Goal: Information Seeking & Learning: Find specific fact

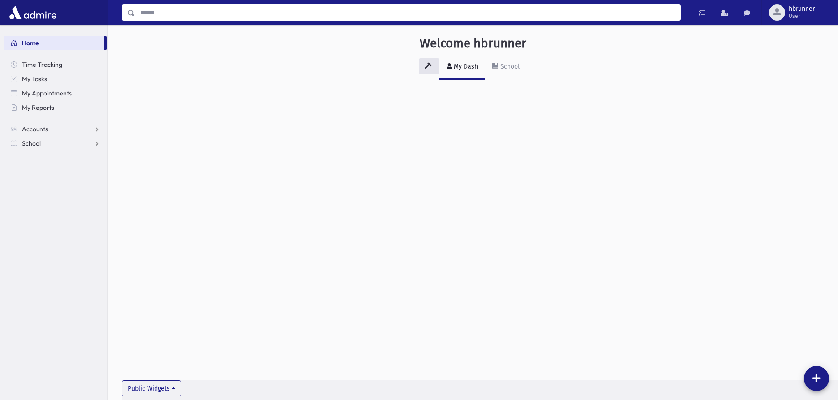
click at [147, 11] on input "Search" at bounding box center [407, 12] width 545 height 16
type input "******"
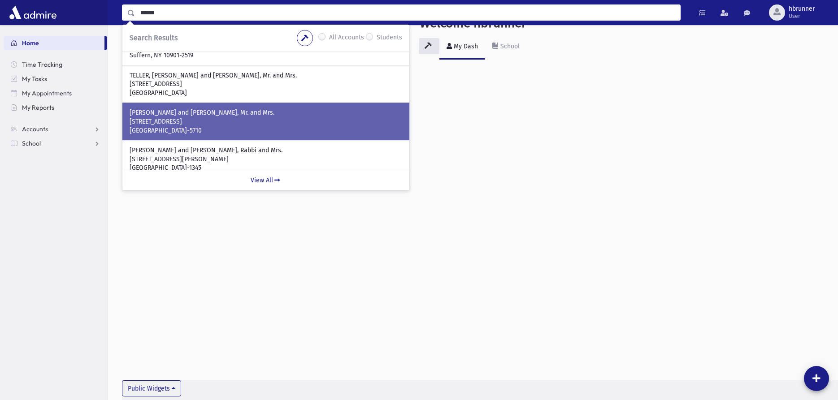
scroll to position [107, 0]
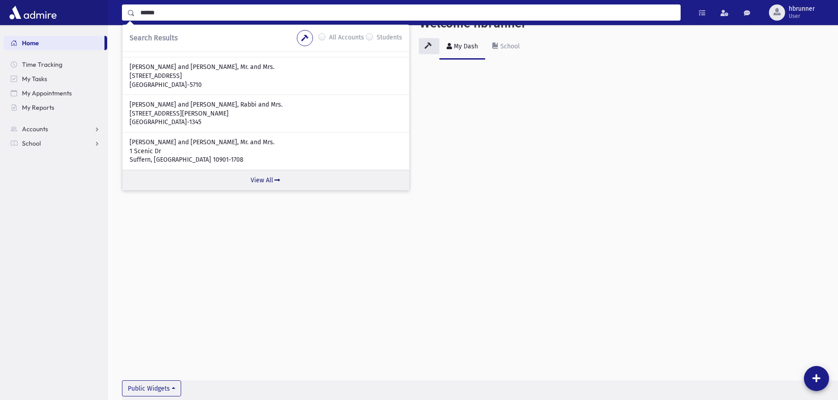
click at [273, 179] on link "View All" at bounding box center [265, 180] width 287 height 21
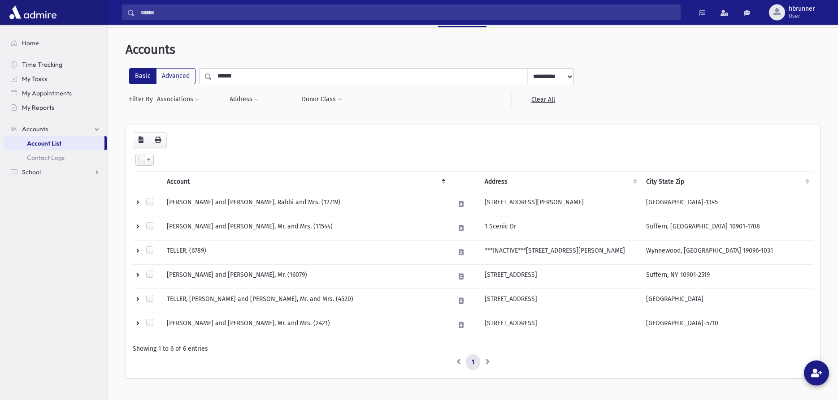
scroll to position [46, 0]
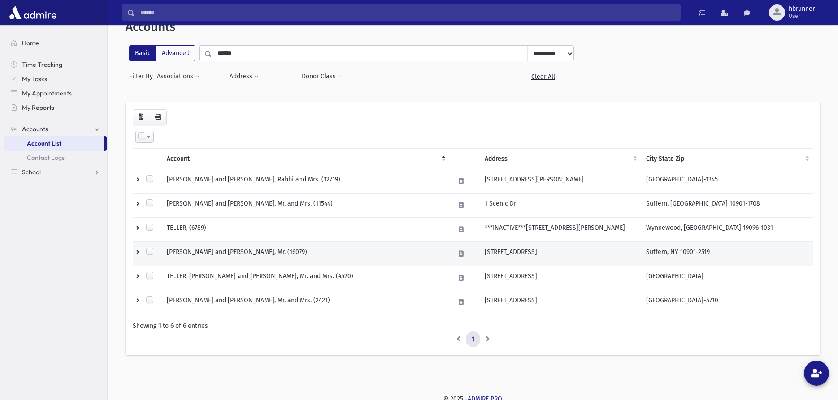
click at [526, 251] on td "[STREET_ADDRESS]" at bounding box center [559, 254] width 161 height 24
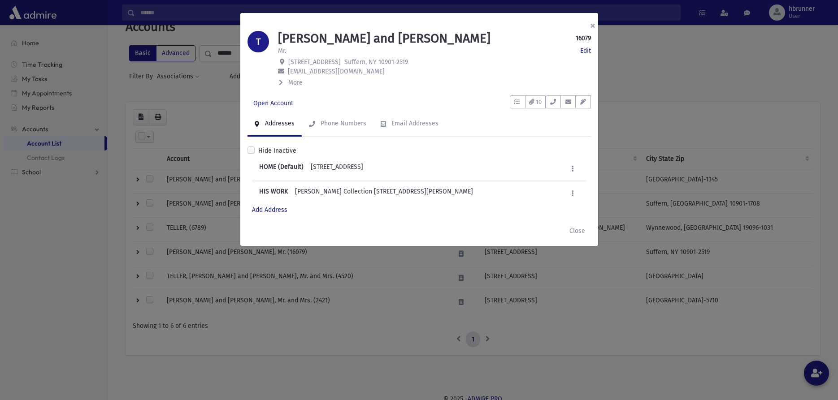
click at [593, 24] on button "×" at bounding box center [593, 25] width 20 height 25
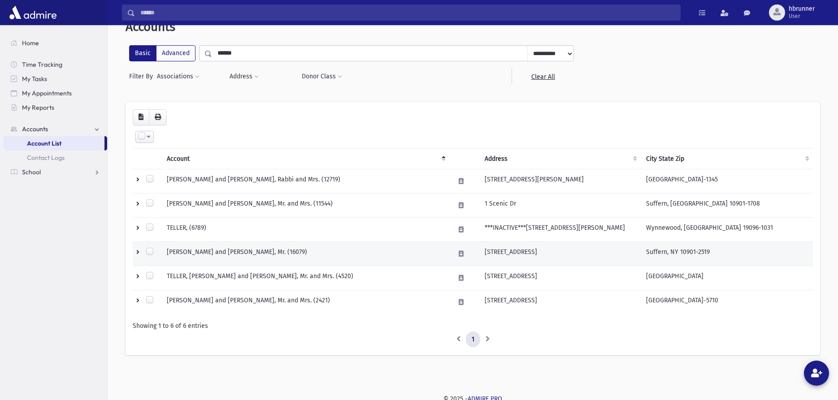
click at [385, 259] on td "[PERSON_NAME] and [PERSON_NAME], Mr. (16079)" at bounding box center [305, 254] width 288 height 24
click at [385, 259] on div "**********" at bounding box center [473, 191] width 731 height 425
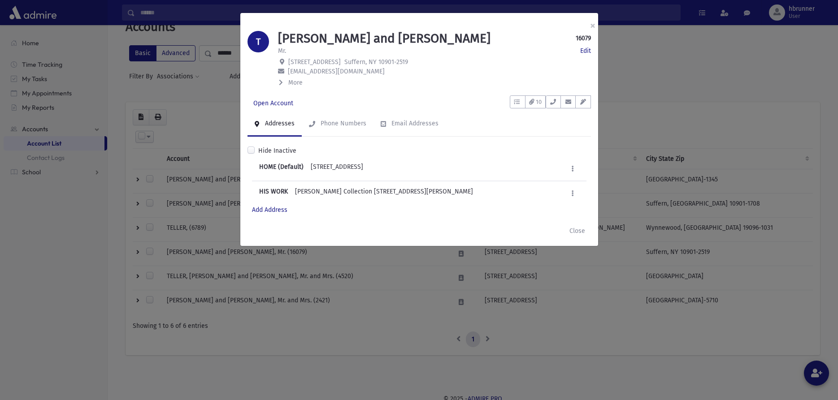
click at [293, 83] on span "More" at bounding box center [295, 83] width 14 height 8
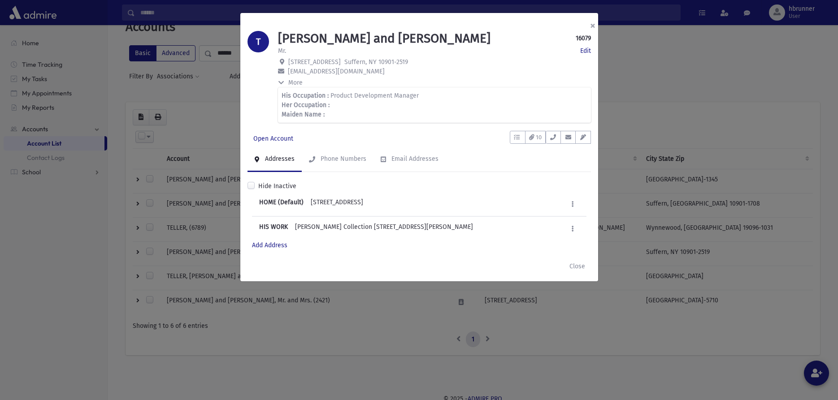
click at [592, 22] on button "×" at bounding box center [593, 25] width 20 height 25
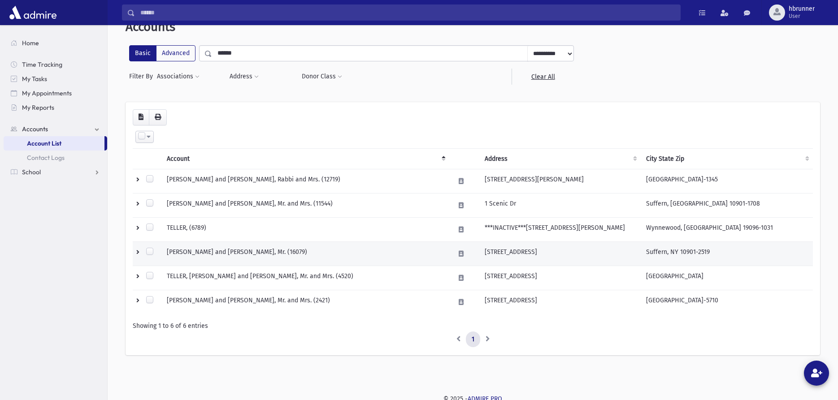
click at [579, 250] on td "[STREET_ADDRESS]" at bounding box center [559, 254] width 161 height 24
click at [579, 250] on div "**********" at bounding box center [473, 191] width 731 height 425
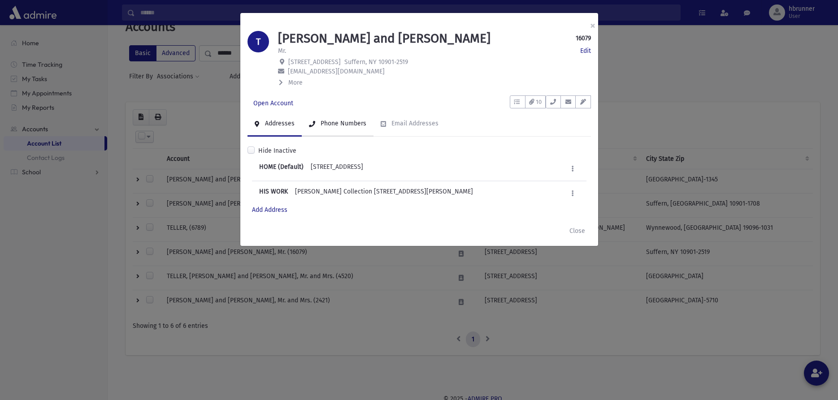
click at [327, 127] on div "Phone Numbers" at bounding box center [343, 124] width 48 height 8
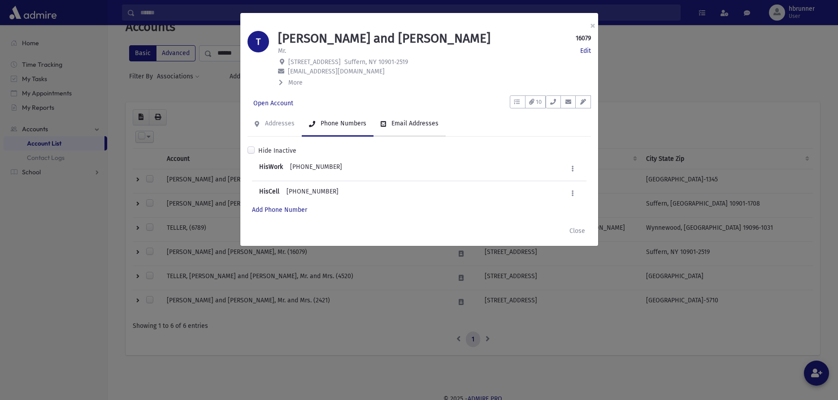
click at [405, 125] on div "Email Addresses" at bounding box center [414, 124] width 49 height 8
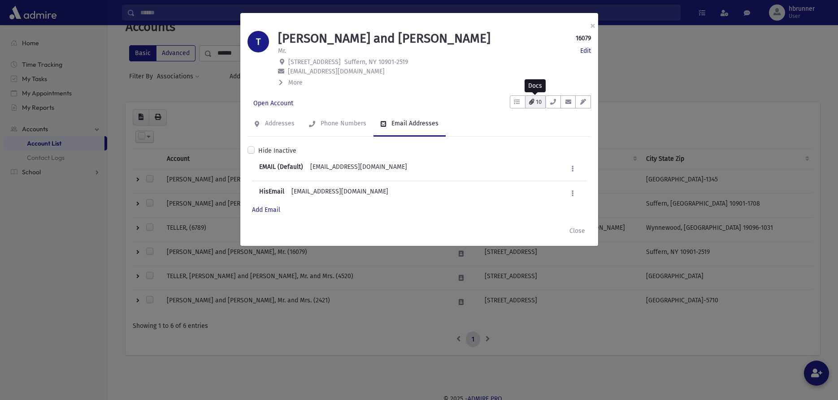
click at [537, 101] on span "10" at bounding box center [539, 102] width 6 height 9
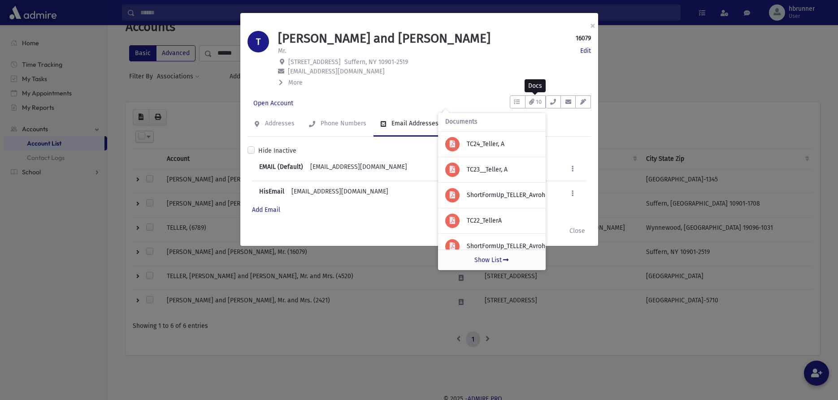
click at [658, 44] on div "× T [PERSON_NAME] and [PERSON_NAME] 16079 Edit Mr. Edit [STREET_ADDRESS] [EMAIL…" at bounding box center [419, 200] width 838 height 400
